Goal: Navigation & Orientation: Go to known website

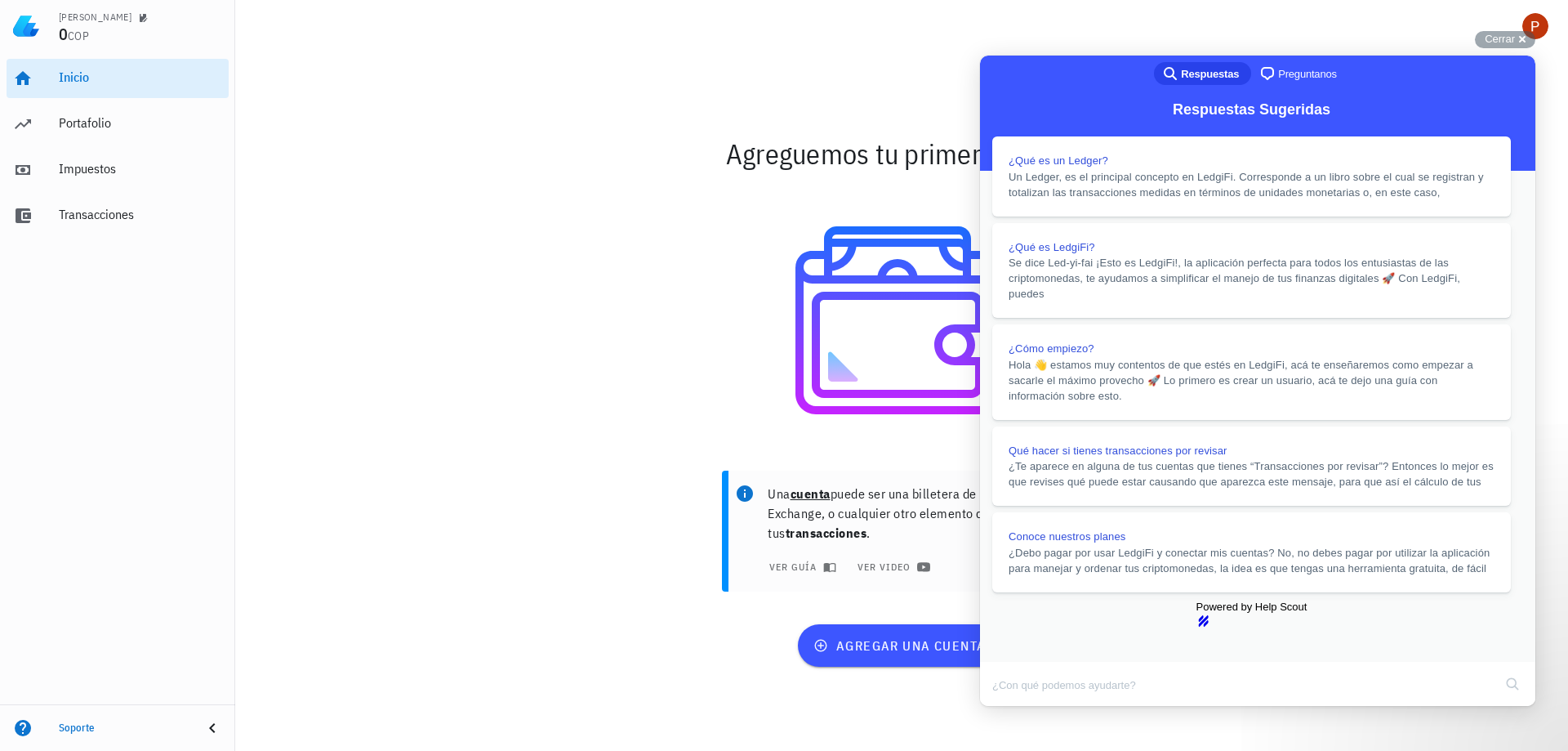
click at [1011, 707] on button "Close" at bounding box center [996, 716] width 30 height 21
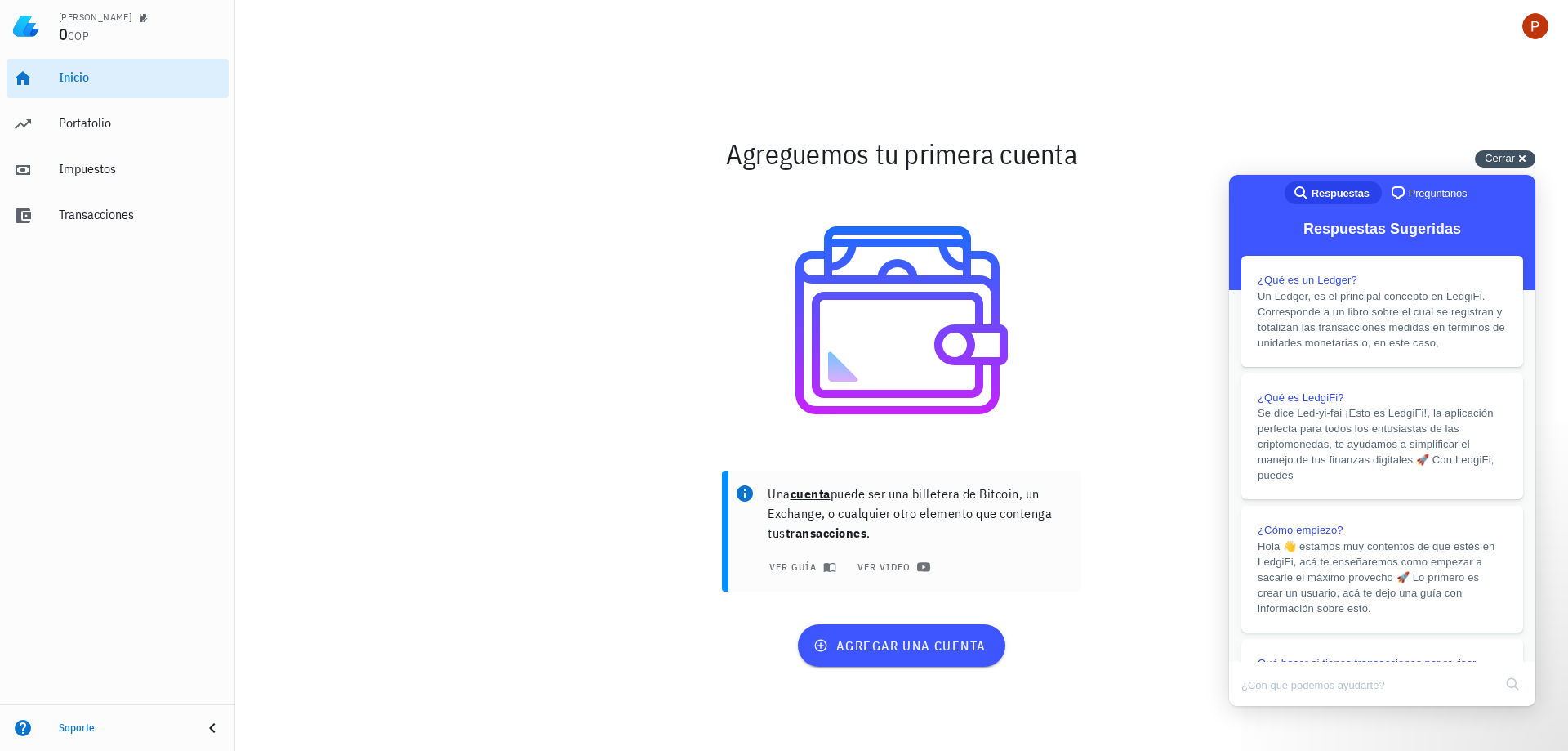
click at [1532, 160] on div "Cerrar cross-small" at bounding box center [1505, 158] width 60 height 17
